Goal: Task Accomplishment & Management: Complete application form

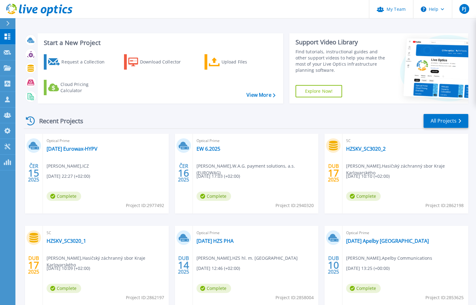
click at [236, 121] on div "Recent Projects All Projects" at bounding box center [246, 121] width 445 height 15
click at [9, 68] on icon at bounding box center [7, 67] width 7 height 5
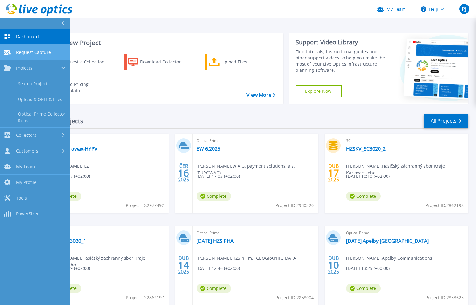
click at [14, 48] on link "Request Capture Request Capture" at bounding box center [35, 53] width 70 height 16
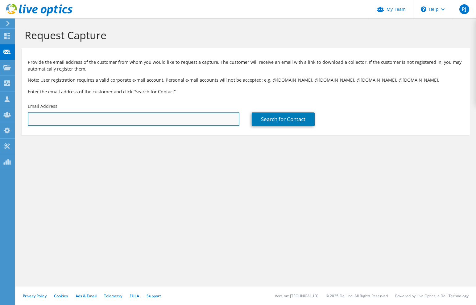
click at [115, 119] on input "text" at bounding box center [134, 120] width 212 height 14
paste input "michal.vojacek@cerealis.cz"
type input "michal.vojacek@cerealis.cz"
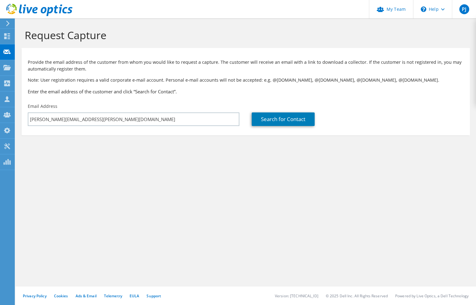
drag, startPoint x: 150, startPoint y: 181, endPoint x: 201, endPoint y: 164, distance: 53.6
click at [152, 181] on div "Request Capture Provide the email address of the customer from whom you would l…" at bounding box center [245, 162] width 461 height 287
click at [279, 118] on link "Search for Contact" at bounding box center [283, 120] width 63 height 14
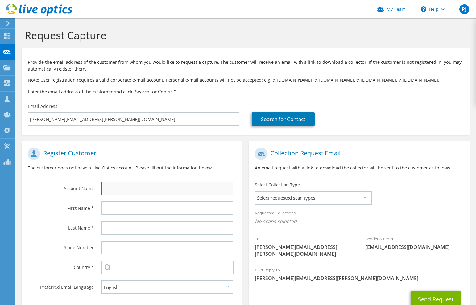
click at [135, 190] on input "text" at bounding box center [168, 189] width 132 height 14
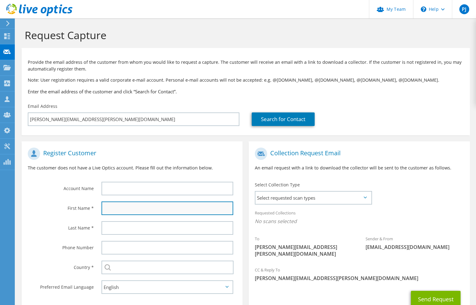
click at [116, 209] on input "text" at bounding box center [168, 209] width 132 height 14
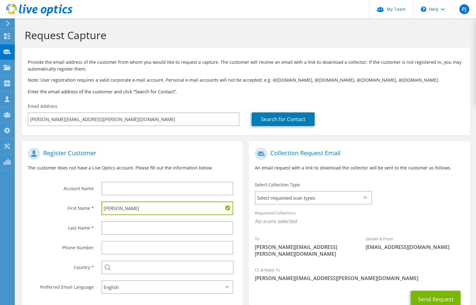
type input "Michal"
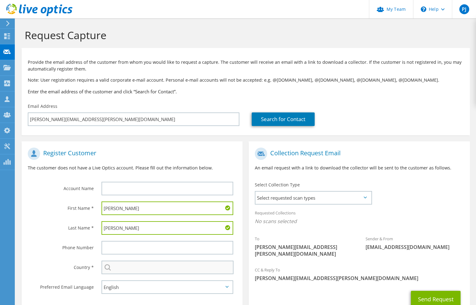
type input "Vojáček"
click at [132, 268] on input "text" at bounding box center [168, 268] width 132 height 14
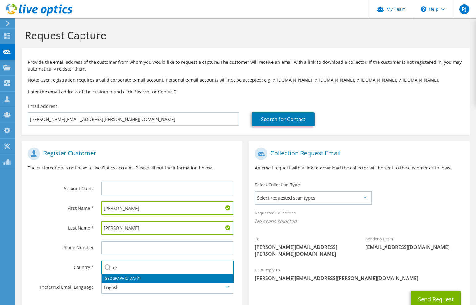
click at [127, 279] on li "Czech Republic" at bounding box center [168, 279] width 132 height 9
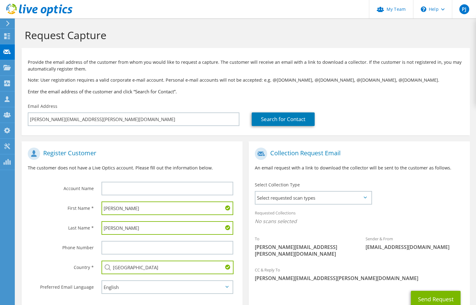
type input "Czech Republic"
click at [68, 266] on label "Country *" at bounding box center [61, 266] width 66 height 10
click at [338, 198] on span "Select requested scan types" at bounding box center [312, 198] width 115 height 12
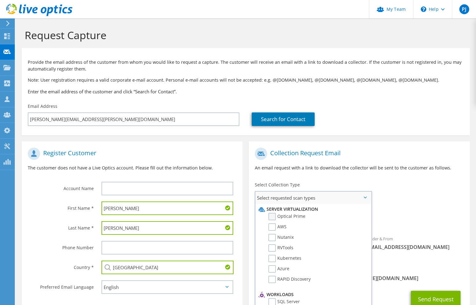
click at [300, 217] on label "Optical Prime" at bounding box center [286, 216] width 37 height 7
click at [0, 0] on input "Optical Prime" at bounding box center [0, 0] width 0 height 0
click at [431, 217] on div "Requested Collections No scans selected Optical Prime" at bounding box center [359, 219] width 221 height 25
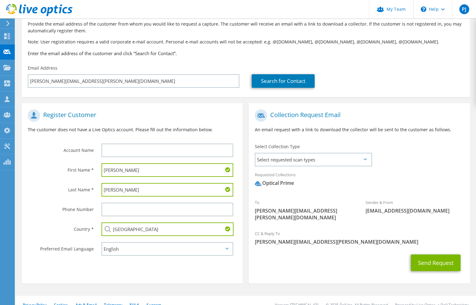
scroll to position [41, 0]
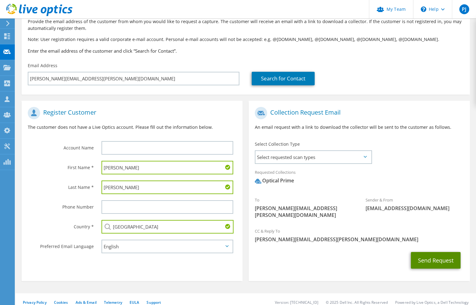
click at [435, 252] on button "Send Request" at bounding box center [436, 260] width 50 height 17
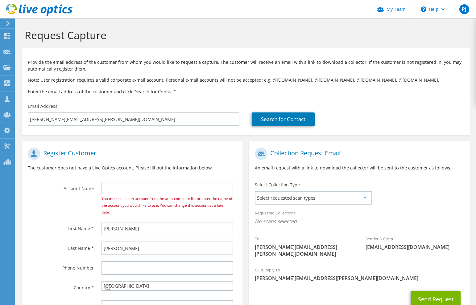
select select "55"
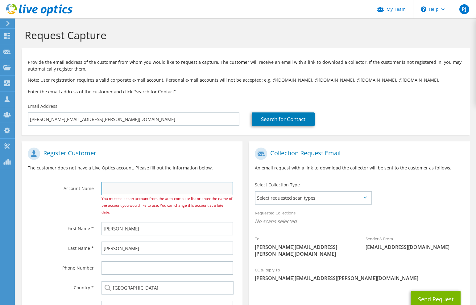
click at [152, 184] on input "text" at bounding box center [168, 189] width 132 height 14
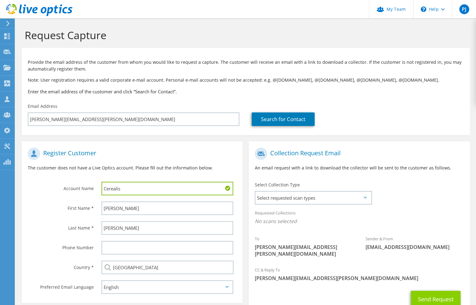
type input "Cerealis"
click at [426, 291] on button "Send Request" at bounding box center [436, 299] width 50 height 17
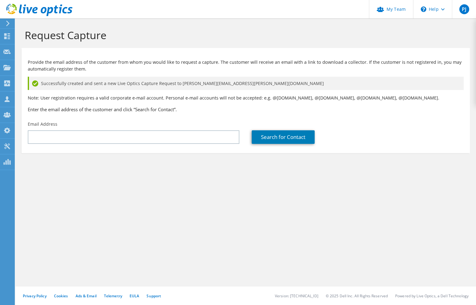
click at [117, 200] on div "Request Capture Provide the email address of the customer from whom you would l…" at bounding box center [245, 162] width 461 height 287
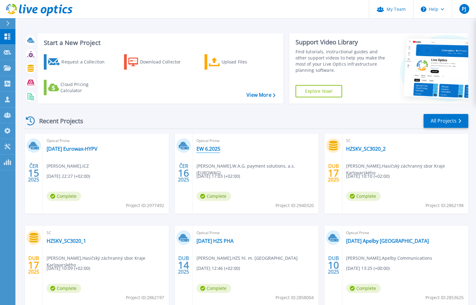
drag, startPoint x: 208, startPoint y: 148, endPoint x: 213, endPoint y: 150, distance: 5.9
click at [208, 148] on link "EW 6.2025" at bounding box center [209, 149] width 24 height 6
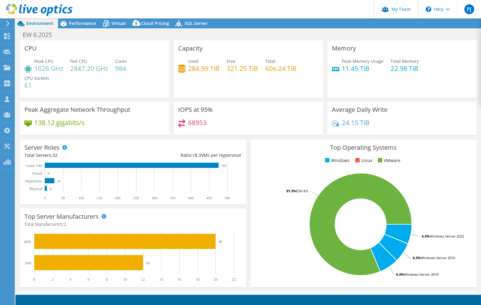
select select "USD"
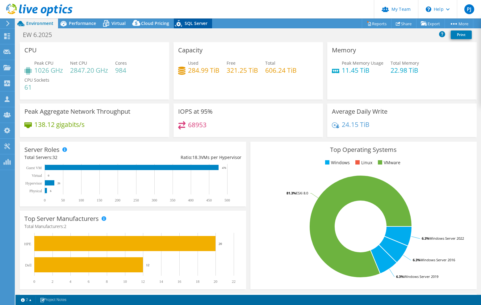
click at [181, 20] on icon at bounding box center [179, 24] width 11 height 13
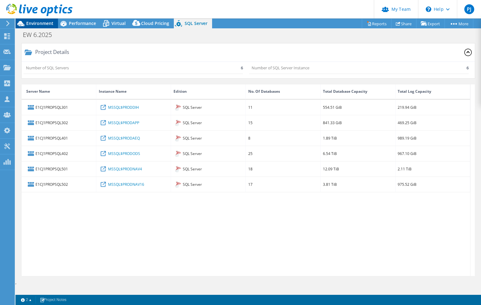
click at [37, 23] on span "Environment" at bounding box center [39, 23] width 27 height 6
